Goal: Find specific page/section: Find specific page/section

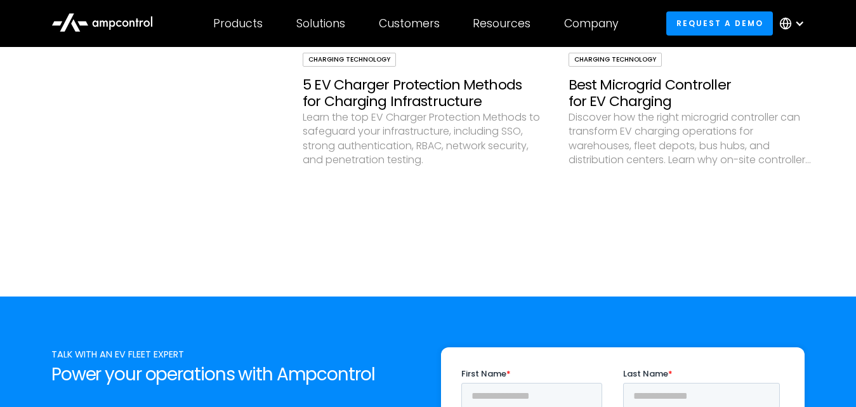
scroll to position [3871, 0]
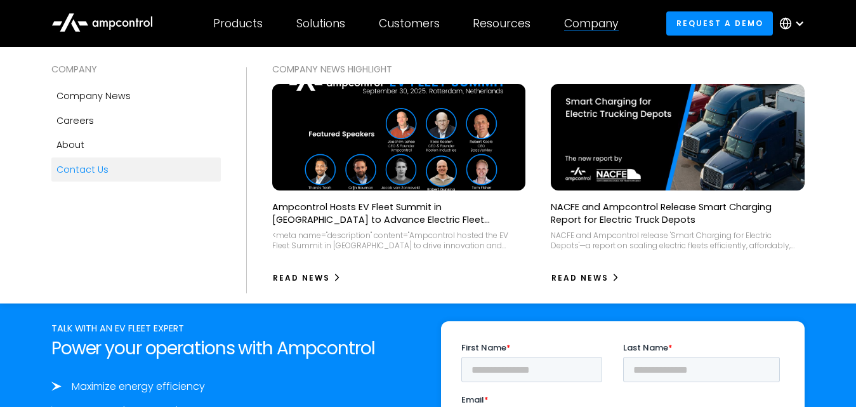
click at [102, 173] on div "Contact Us" at bounding box center [82, 169] width 52 height 14
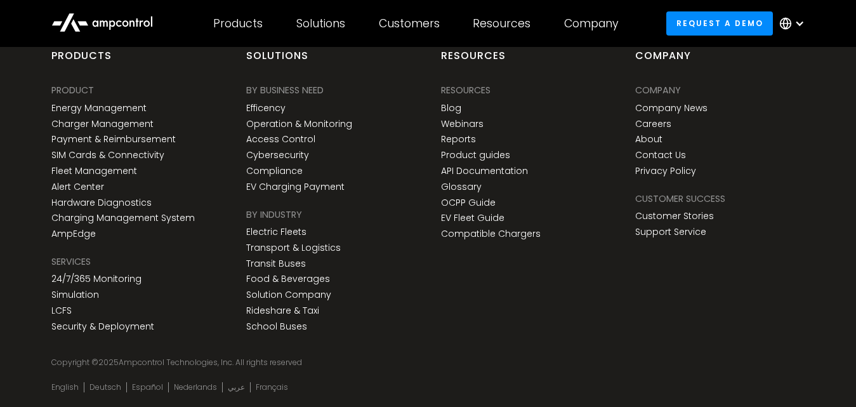
scroll to position [965, 0]
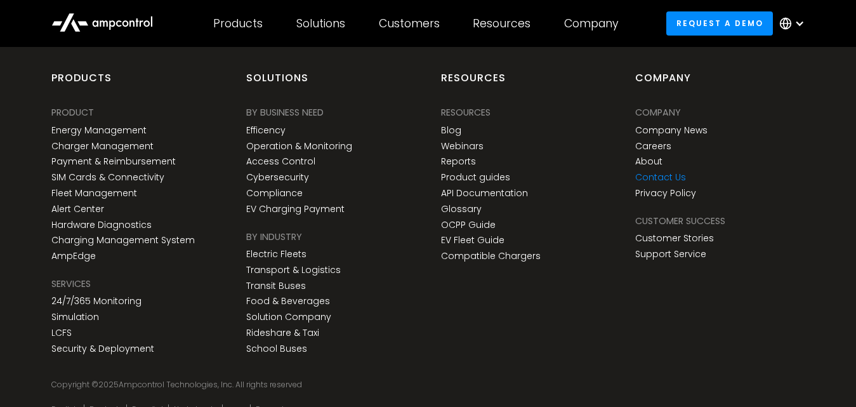
click at [649, 172] on link "Contact Us" at bounding box center [660, 177] width 51 height 11
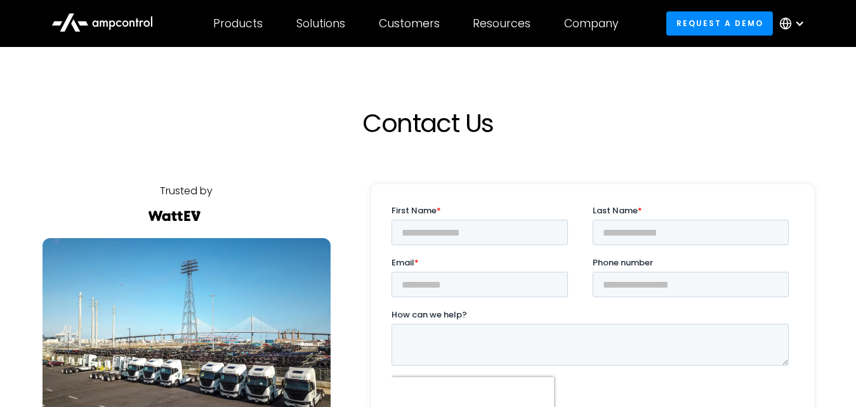
click at [785, 25] on icon at bounding box center [785, 23] width 13 height 13
click at [783, 184] on link "Arabic" at bounding box center [783, 181] width 32 height 15
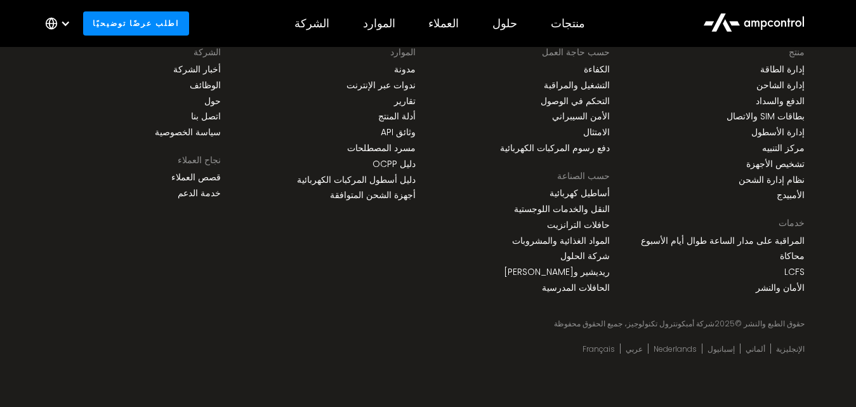
scroll to position [1009, 0]
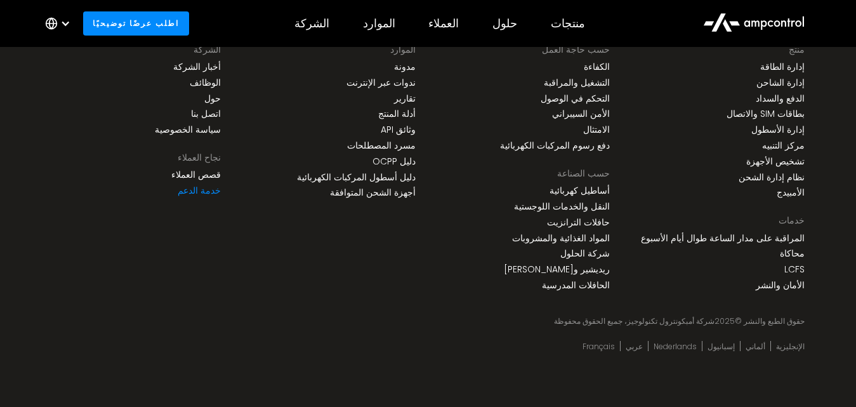
click at [208, 193] on link "خدمة الدعم" at bounding box center [199, 190] width 43 height 11
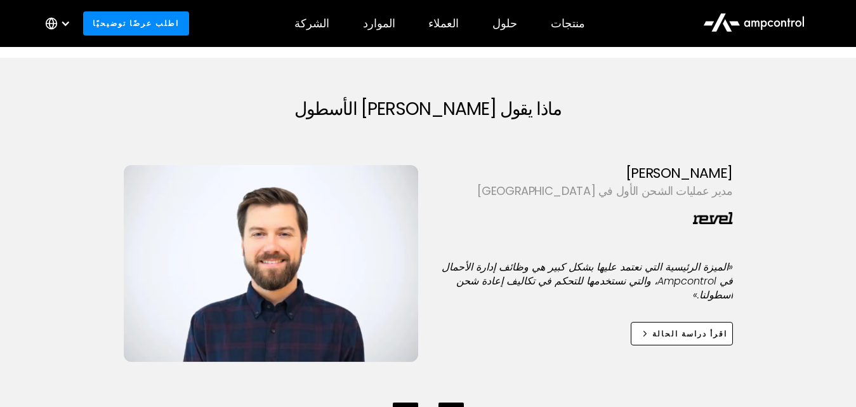
scroll to position [1523, 0]
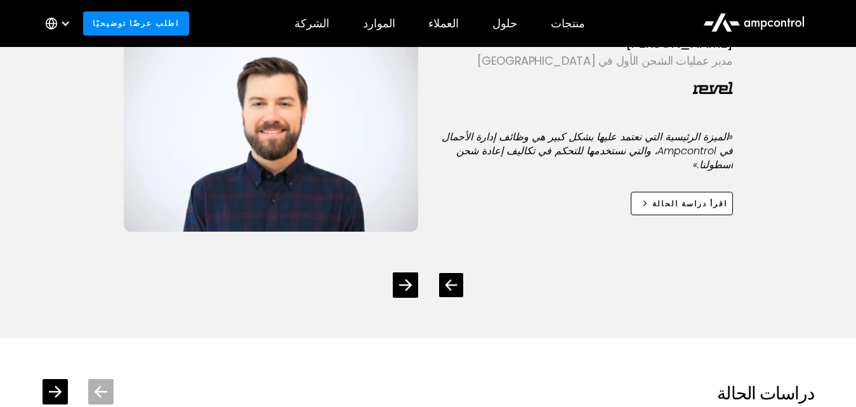
click at [447, 291] on icon "Previous slide" at bounding box center [451, 285] width 12 height 12
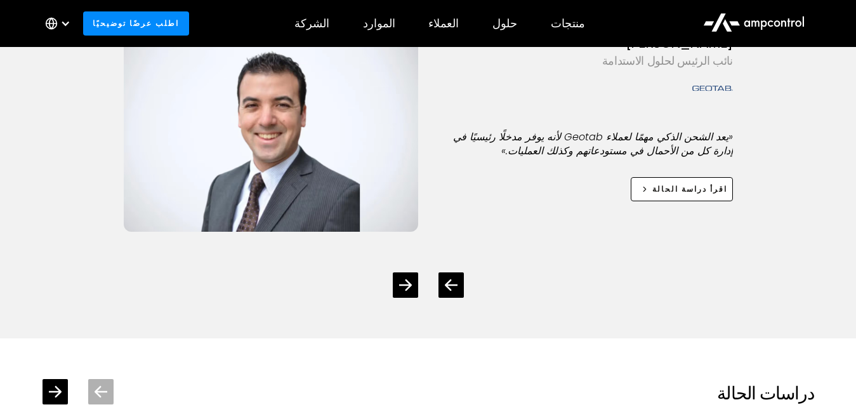
scroll to position [1460, 0]
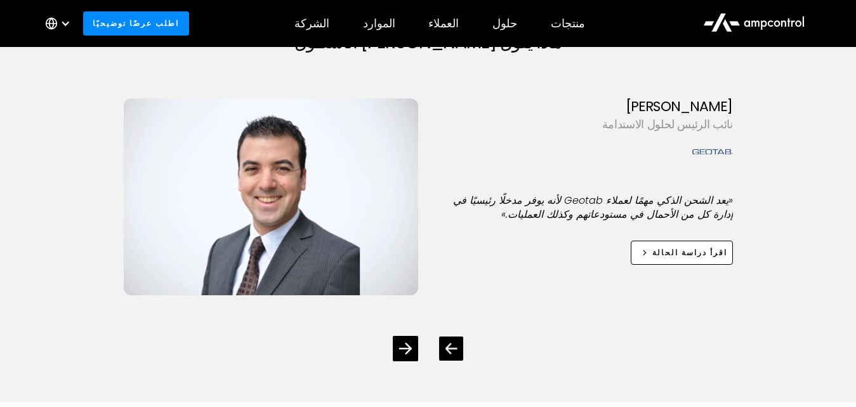
click at [440, 343] on div "Previous slide" at bounding box center [451, 348] width 24 height 24
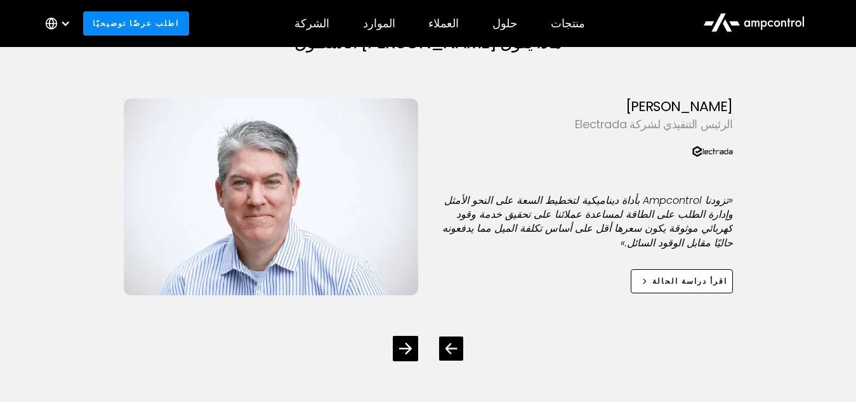
click at [449, 346] on icon "Previous slide" at bounding box center [451, 348] width 12 height 11
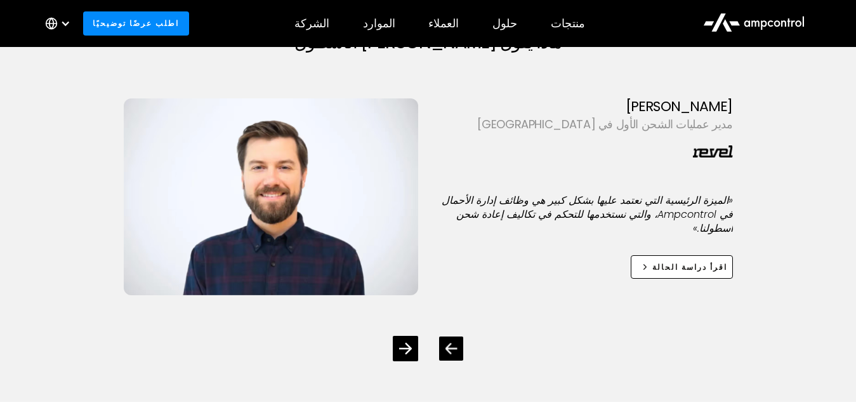
click at [449, 346] on icon "Previous slide" at bounding box center [451, 348] width 12 height 11
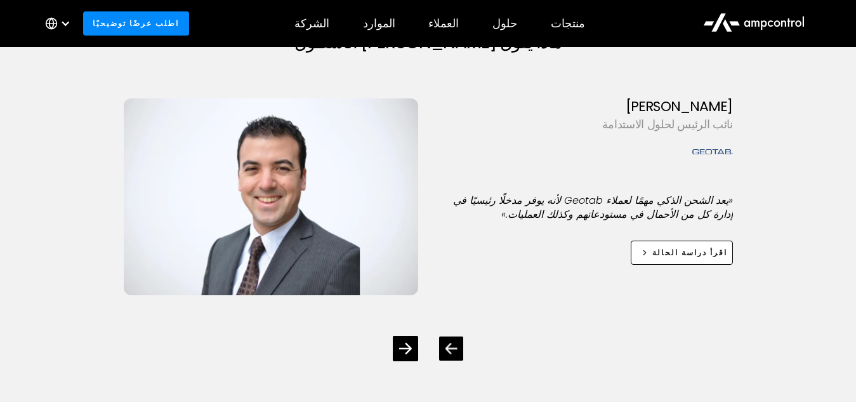
click at [449, 346] on icon "Previous slide" at bounding box center [451, 348] width 12 height 11
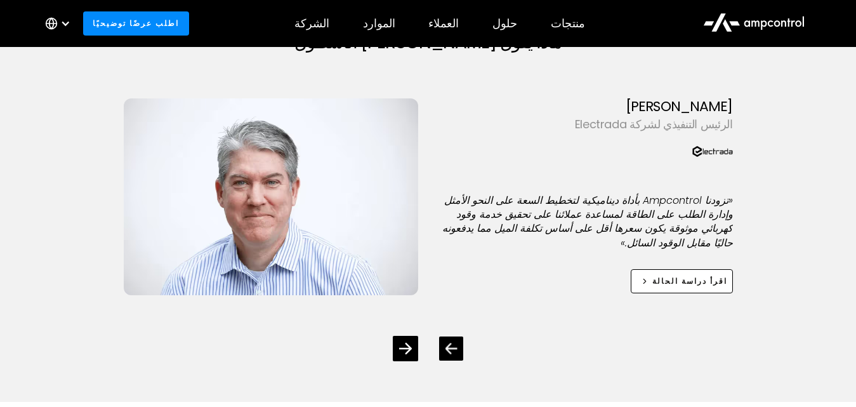
click at [449, 346] on icon "Previous slide" at bounding box center [451, 348] width 12 height 11
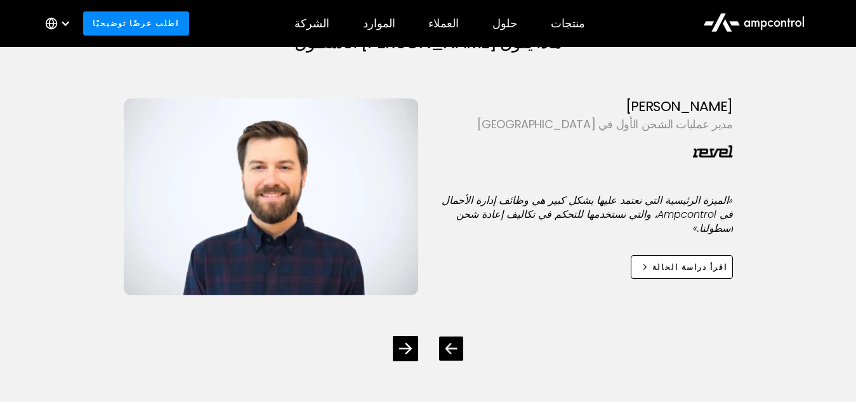
click at [449, 346] on icon "Previous slide" at bounding box center [451, 348] width 12 height 11
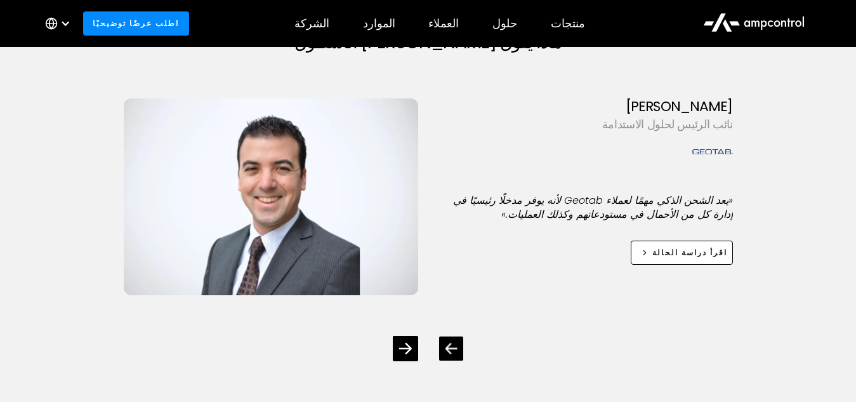
click at [449, 346] on icon "Previous slide" at bounding box center [451, 348] width 12 height 11
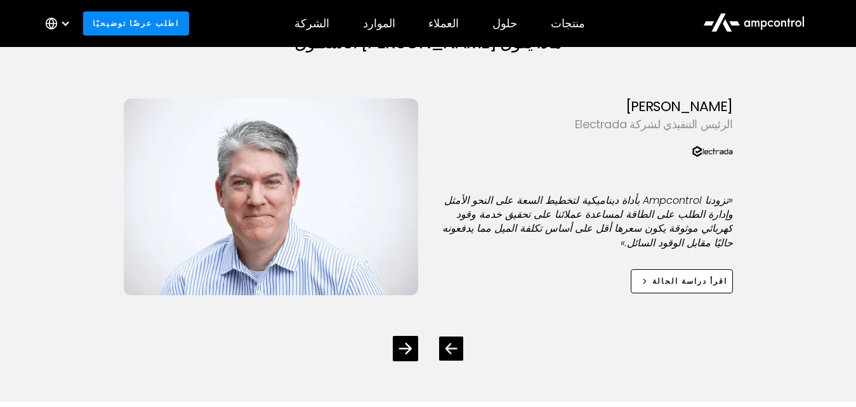
click at [449, 346] on icon "Previous slide" at bounding box center [451, 348] width 12 height 11
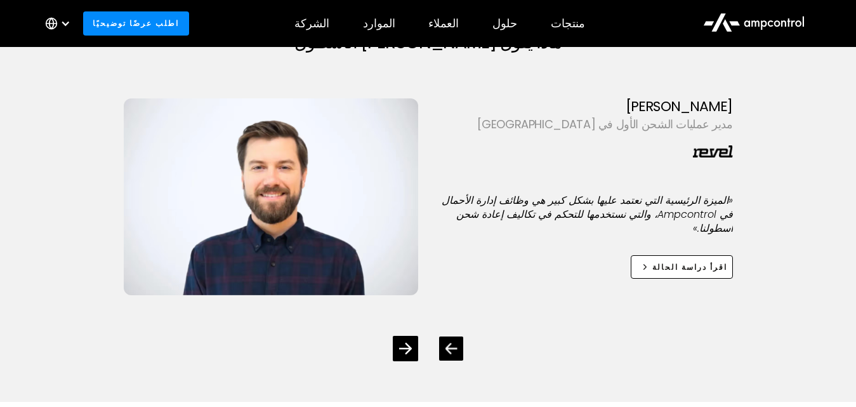
click at [449, 346] on icon "Previous slide" at bounding box center [451, 348] width 12 height 11
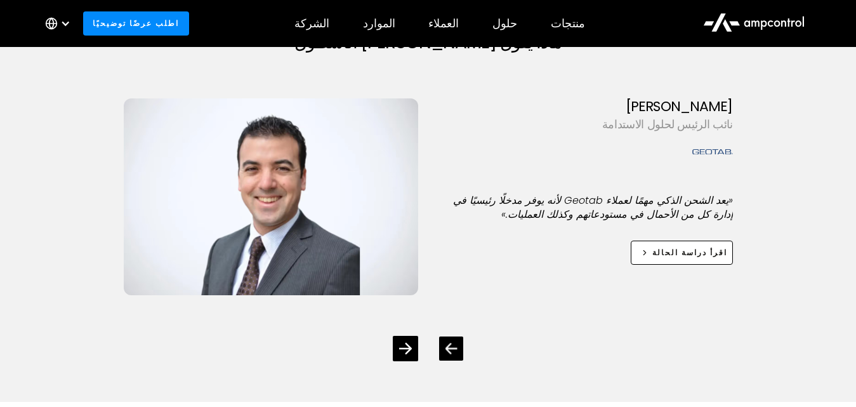
click at [449, 346] on icon "Previous slide" at bounding box center [451, 348] width 12 height 11
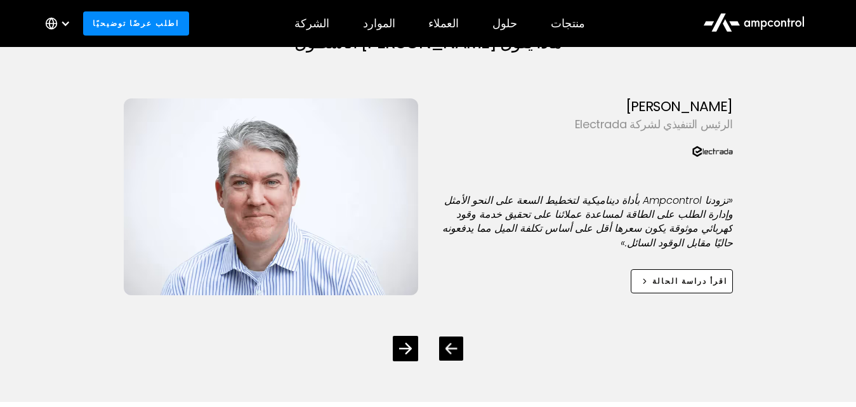
click at [449, 346] on icon "Previous slide" at bounding box center [451, 348] width 12 height 11
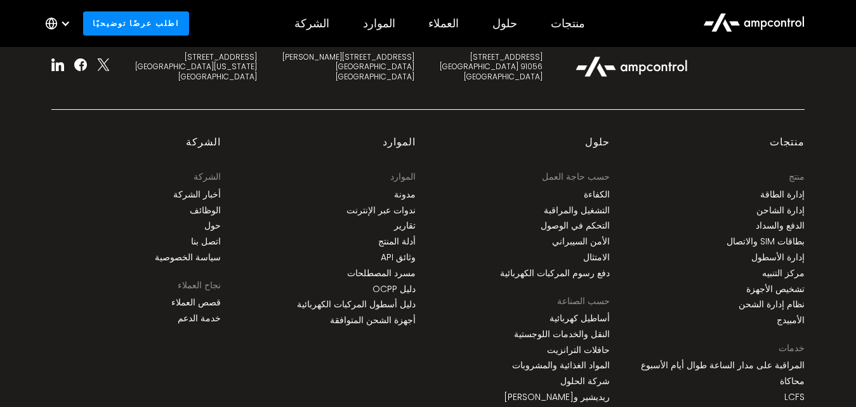
scroll to position [2731, 0]
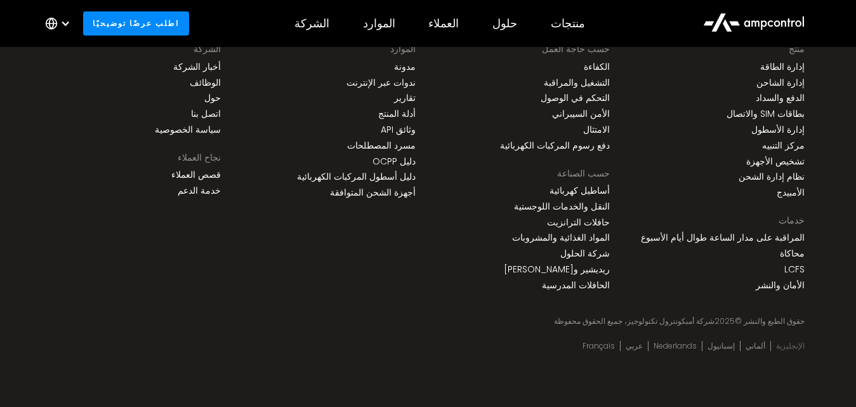
click at [793, 342] on link "الإنجليزية" at bounding box center [790, 346] width 29 height 10
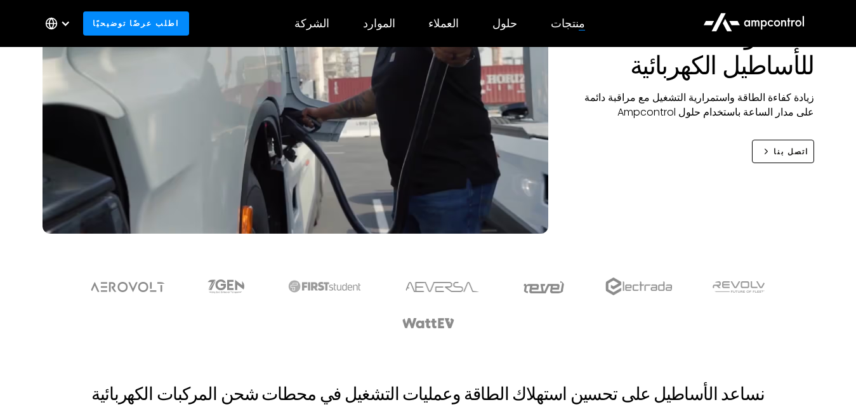
scroll to position [381, 0]
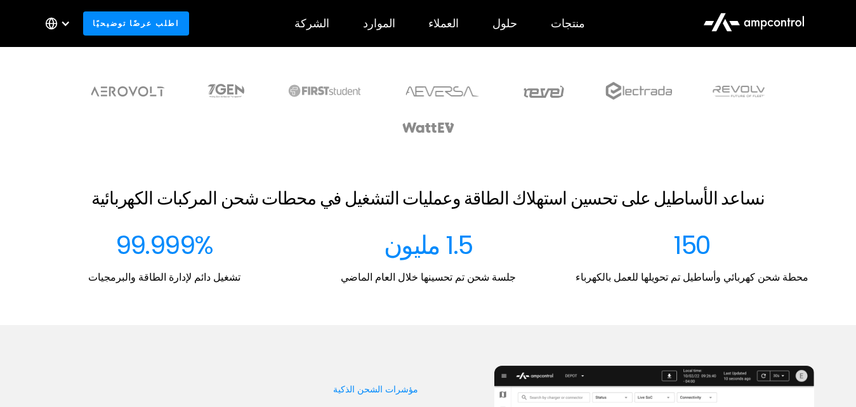
click at [13, 268] on div "نساعد الأساطيل على تحسين استهلاك الطاقة وعمليات التشغيل في محطات شحن المركبات ا…" at bounding box center [428, 236] width 856 height 96
click at [5, 209] on div "نساعد الأساطيل على تحسين استهلاك الطاقة وعمليات التشغيل في محطات شحن المركبات ا…" at bounding box center [428, 236] width 856 height 96
